Goal: Task Accomplishment & Management: Complete application form

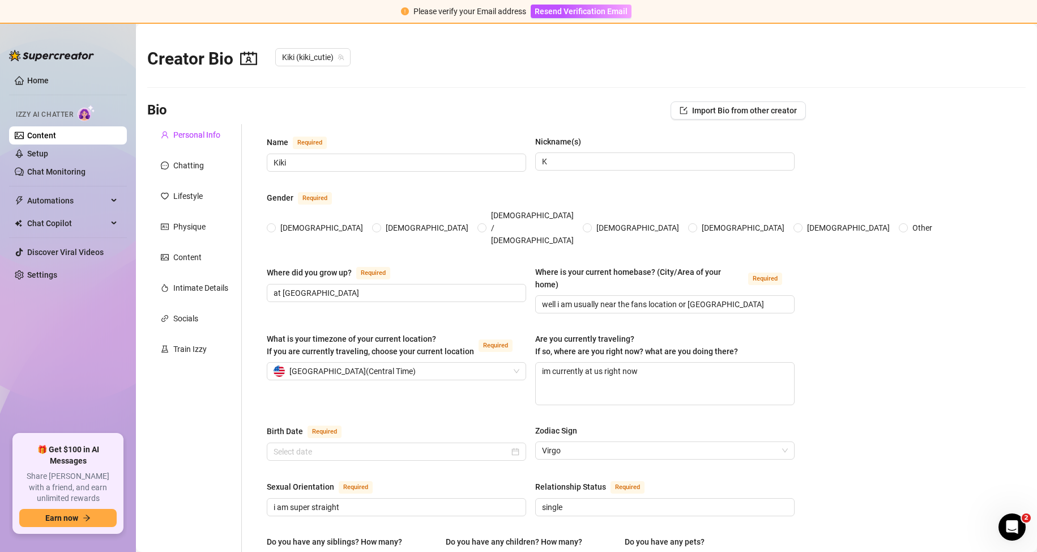
type input "Kiki"
type input "K"
type input "at [GEOGRAPHIC_DATA]"
type input "well i am usually near the fans location or [GEOGRAPHIC_DATA]"
type textarea "im currently at us right now"
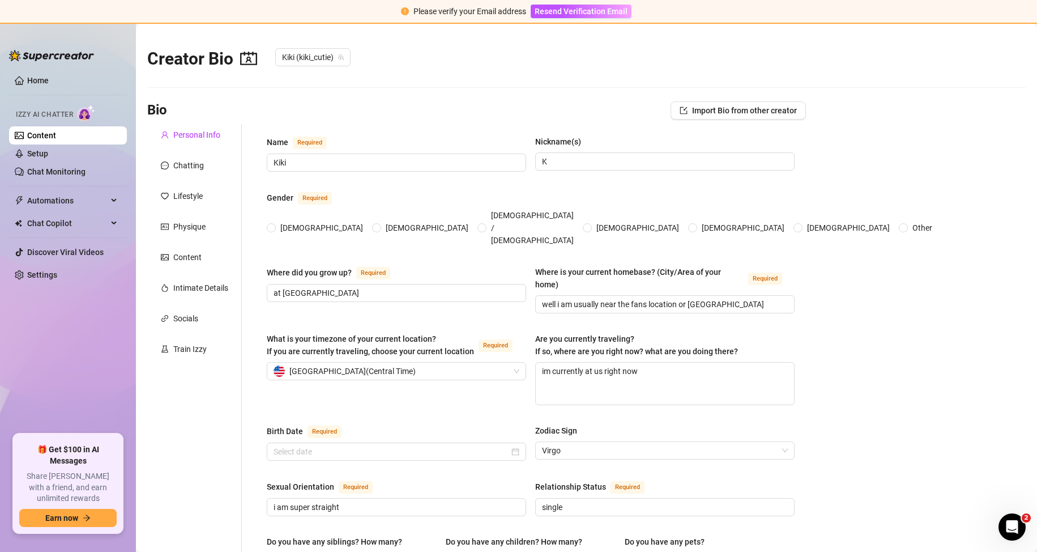
type input "i am super straight"
type input "single"
type input "no"
type input "2 cats, [PERSON_NAME] and [PERSON_NAME]"
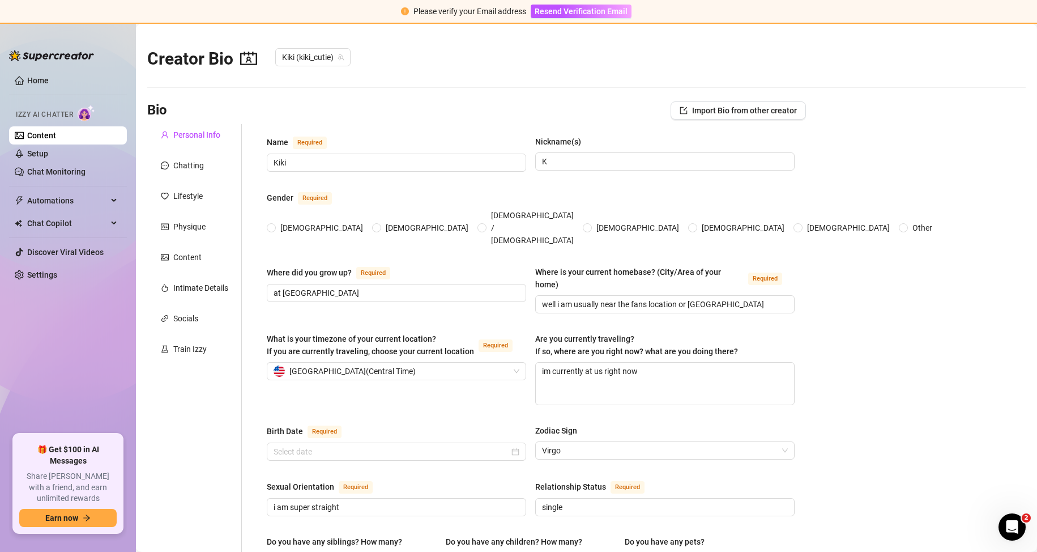
type input "Picks up odd [DEMOGRAPHIC_DATA] jobs wherever i can"
type input "i was a waitress, maid, babysitter"
type input "i am still at college"
type input "I wouldn’t say I follow any specific religion super closely. I believe in good …"
type input "I believe in freedom, to be who you are, love who you want, and live life the w…"
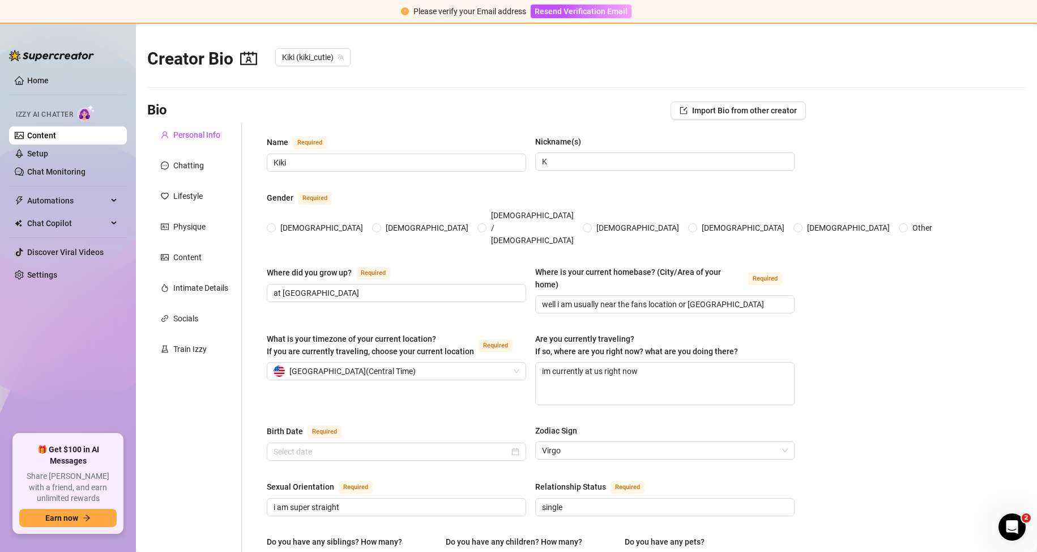
type textarea "I dream of having my own place, something I built for myself, where I can feel …"
type textarea "Okay, so one time I was filming a cute little teasing video, all set up, lookin…"
type textarea "To explore the world, meet new people, and live with freedom"
type textarea "I have tattoos on my arms, a big snake on one shoulder, a snake in the corner o…"
type textarea "My niche is the sweet-but-teasing girl next door, soft, flirty, and a little br…"
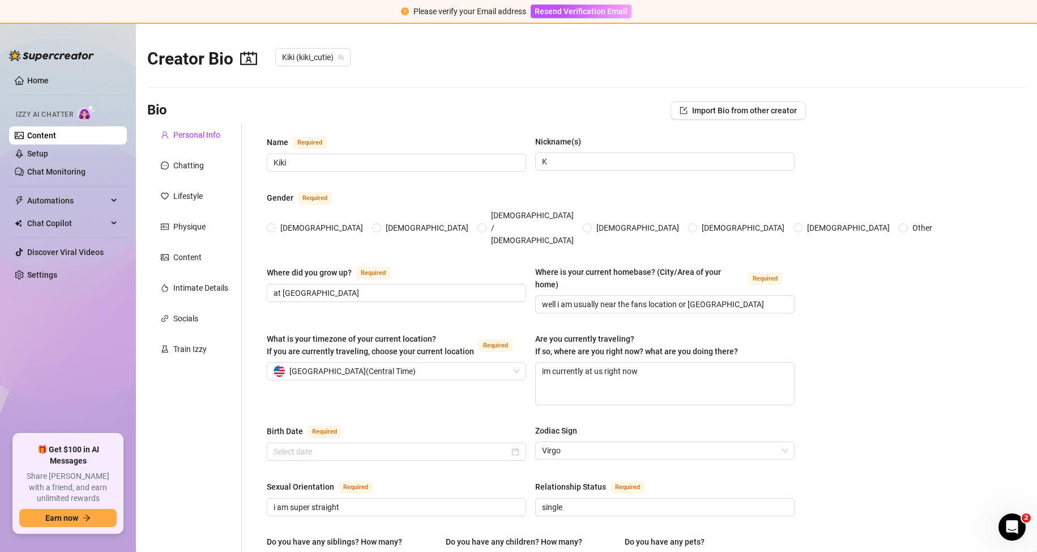
checkbox input "true"
radio input "true"
checkbox input "true"
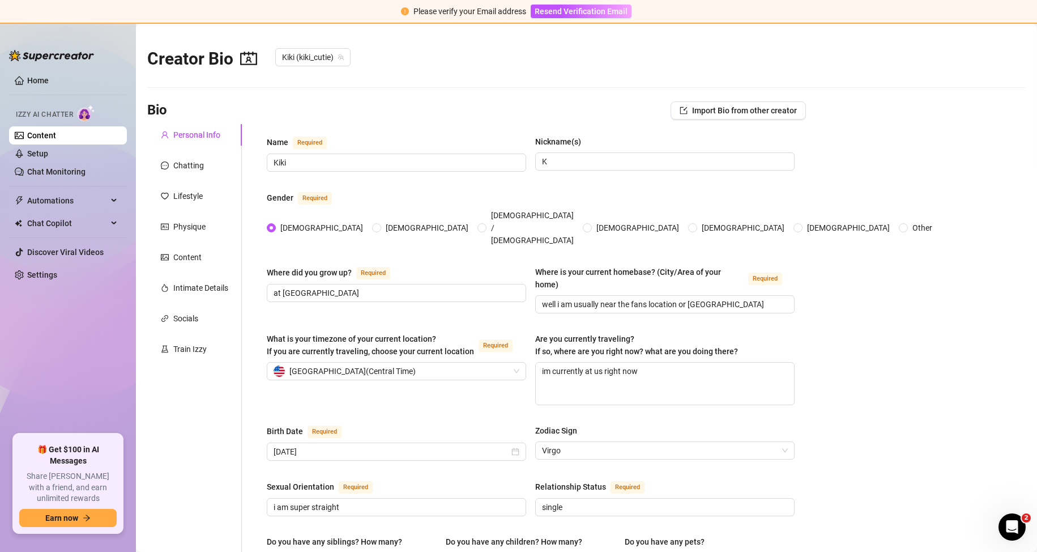
type input "[DATE]"
click at [177, 263] on div "Content" at bounding box center [187, 257] width 28 height 12
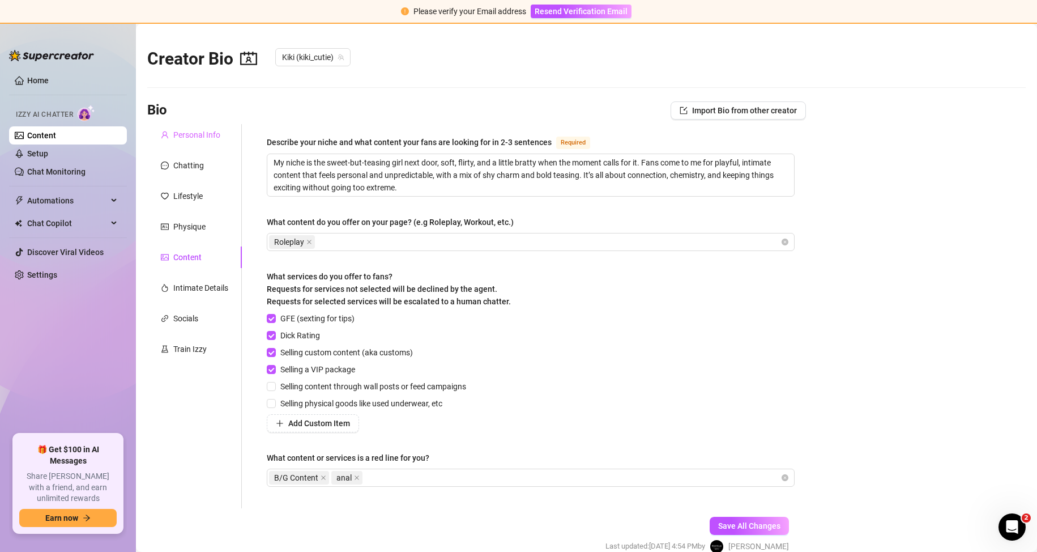
click at [216, 143] on div "Personal Info" at bounding box center [194, 135] width 95 height 22
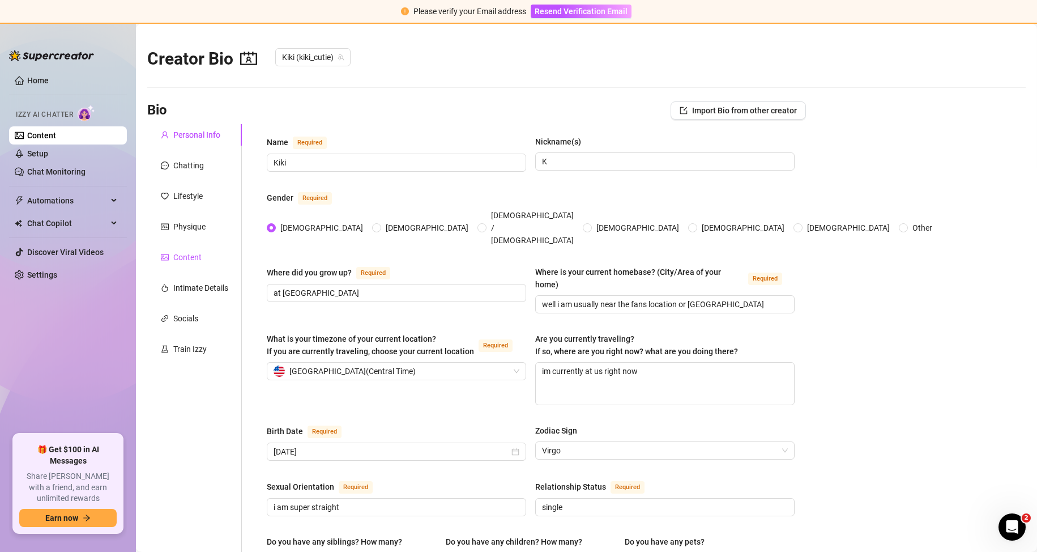
click at [190, 262] on div "Content" at bounding box center [187, 257] width 28 height 12
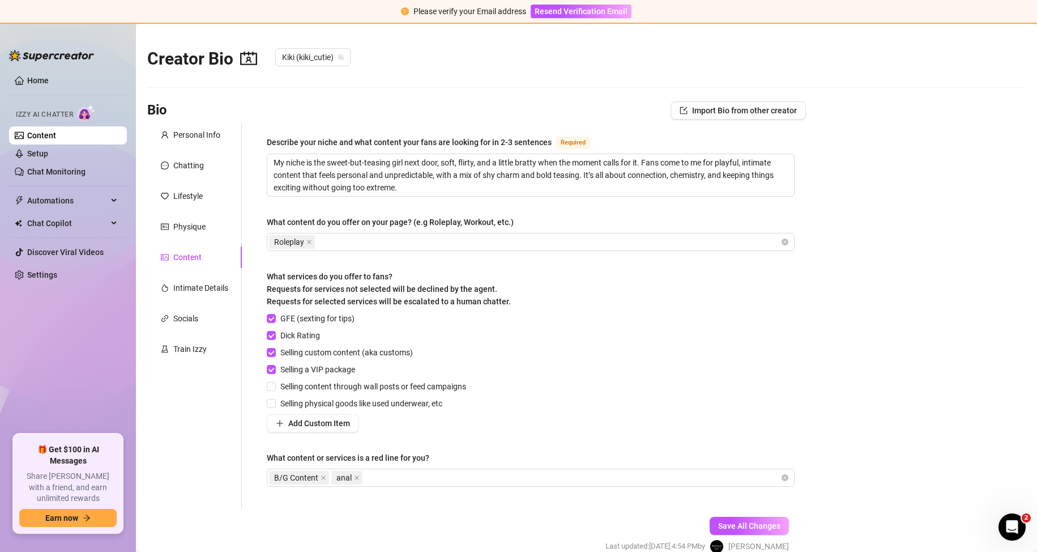
click at [177, 249] on div "Content" at bounding box center [194, 257] width 95 height 22
click at [48, 151] on link "Setup" at bounding box center [37, 153] width 21 height 9
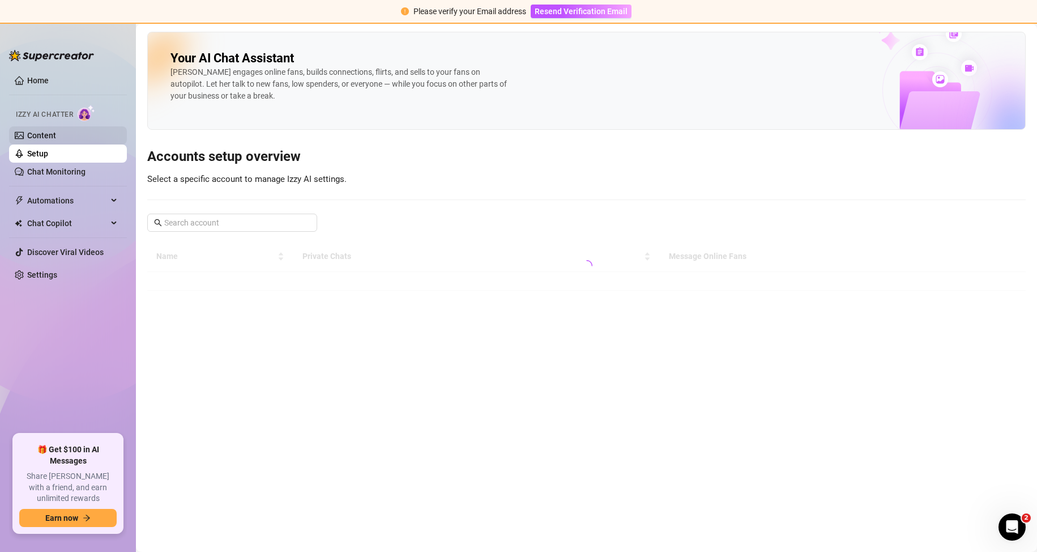
click at [56, 131] on link "Content" at bounding box center [41, 135] width 29 height 9
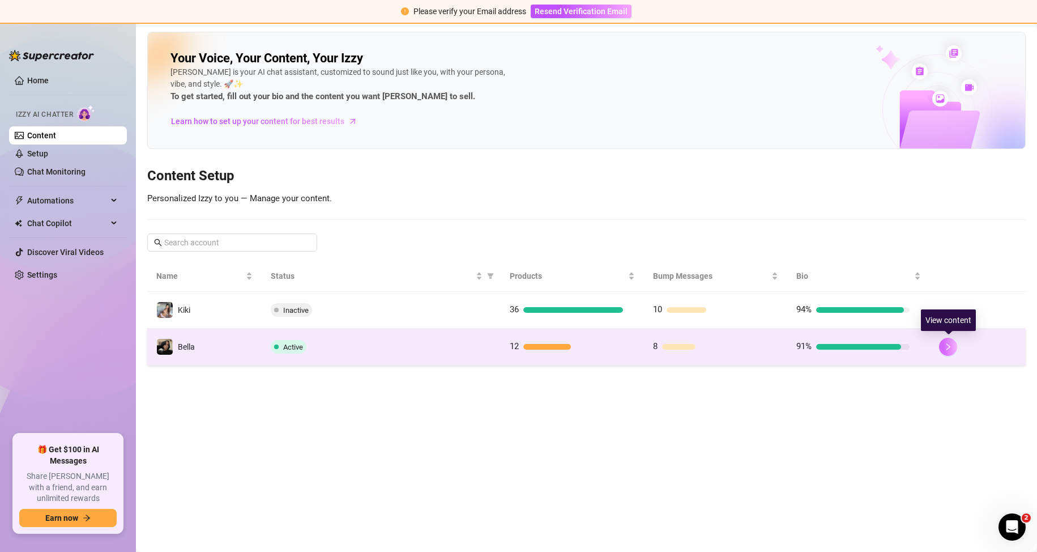
click at [949, 346] on icon "right" at bounding box center [949, 347] width 8 height 8
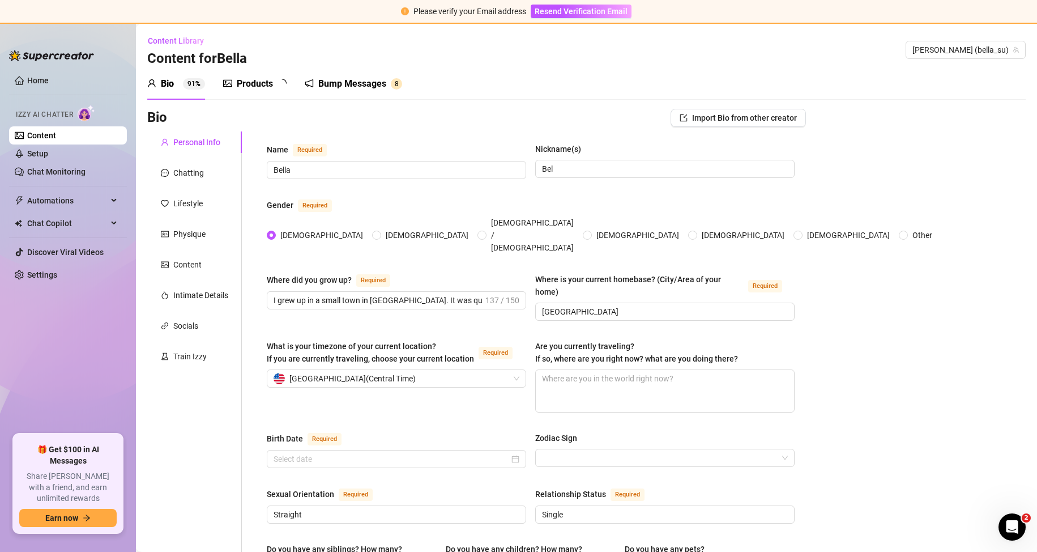
radio input "true"
type input "[DATE]"
click at [254, 88] on div "Products" at bounding box center [255, 84] width 36 height 14
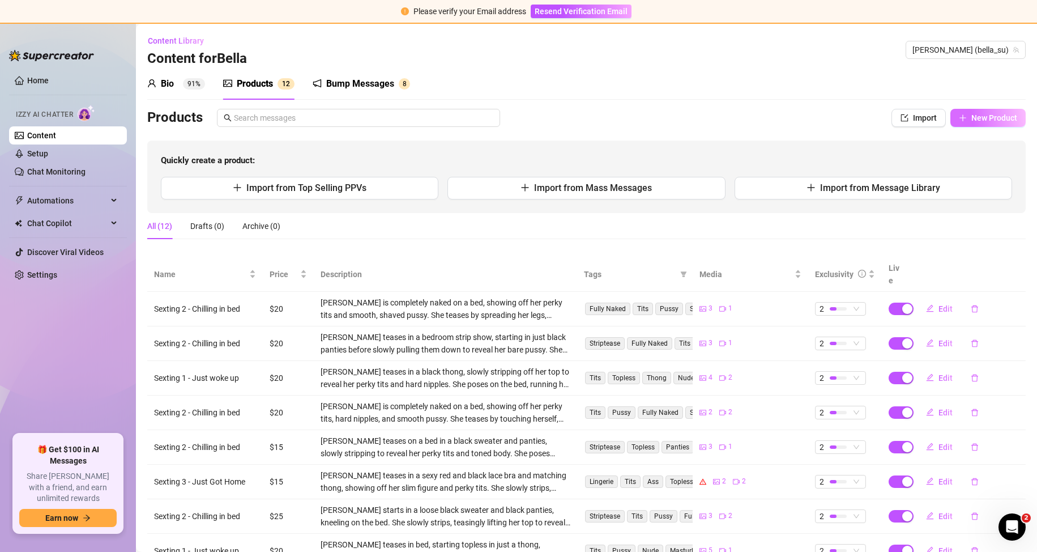
click at [972, 118] on span "New Product" at bounding box center [995, 117] width 46 height 9
type textarea "Type your message here..."
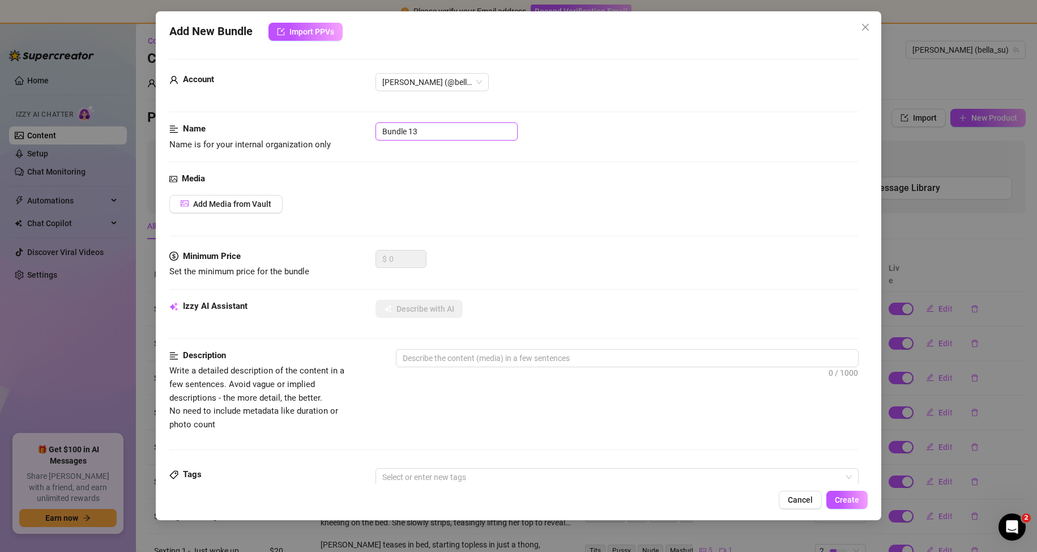
drag, startPoint x: 428, startPoint y: 133, endPoint x: 154, endPoint y: 154, distance: 274.5
click at [155, 154] on div "Add New Bundle Import PPVs Account [PERSON_NAME] (@bella_su) Name Name is for y…" at bounding box center [518, 276] width 1037 height 552
type input "P"
type input "PPV 1"
click at [212, 204] on span "Add Media from Vault" at bounding box center [232, 203] width 78 height 9
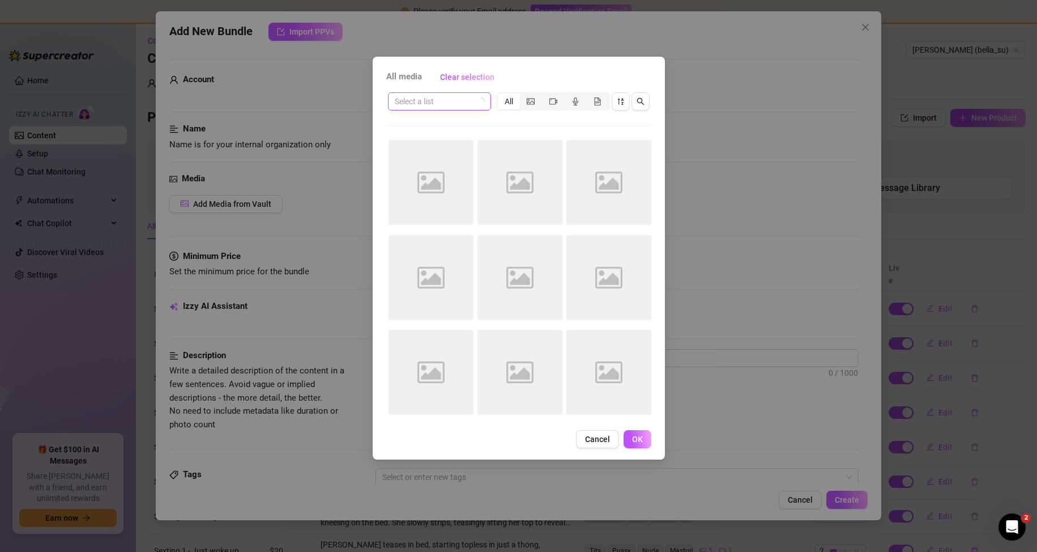
click at [444, 97] on input "search" at bounding box center [434, 101] width 79 height 17
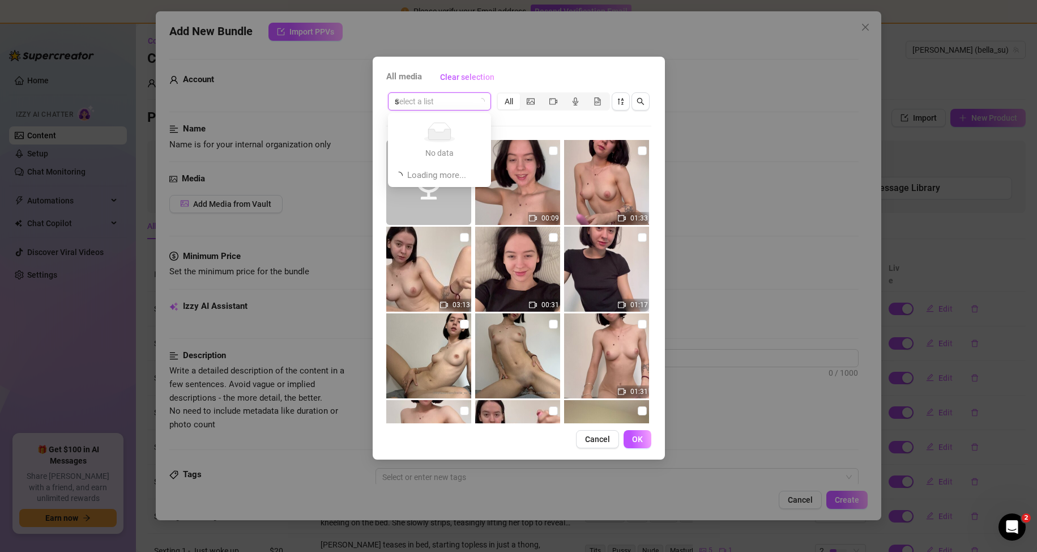
type input "se"
click at [440, 116] on div "Sexting 1 - Just woke up" at bounding box center [442, 124] width 105 height 18
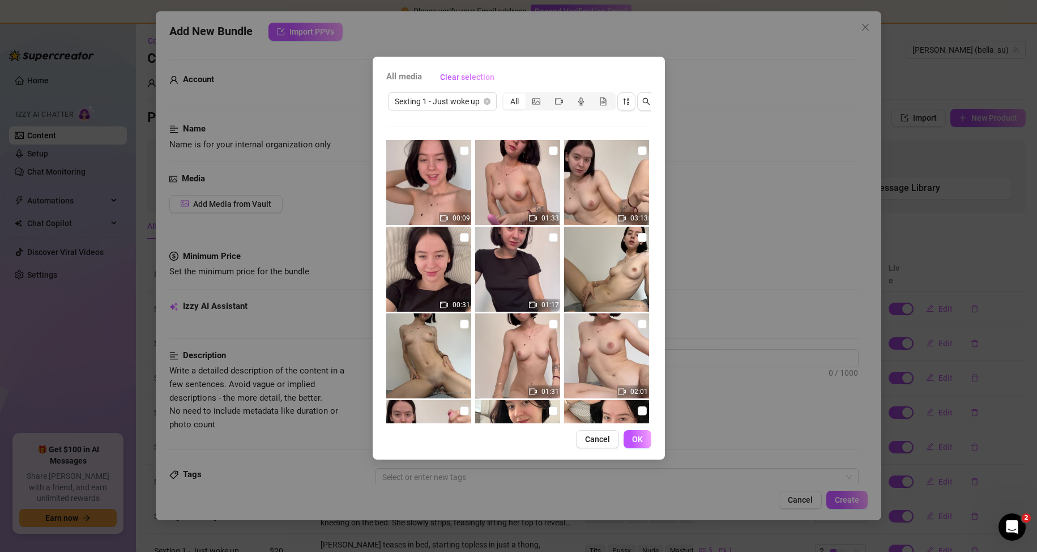
click at [508, 267] on img at bounding box center [517, 269] width 85 height 85
click at [533, 263] on img at bounding box center [517, 269] width 85 height 85
checkbox input "false"
click at [598, 444] on span "Cancel" at bounding box center [597, 439] width 25 height 9
